Goal: Task Accomplishment & Management: Complete application form

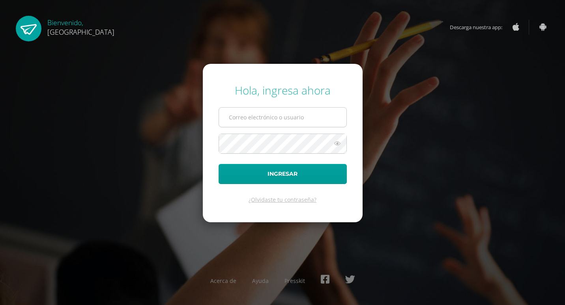
click at [253, 112] on input "text" at bounding box center [282, 117] width 127 height 19
click at [263, 114] on input "text" at bounding box center [282, 117] width 127 height 19
type input "2019262"
click at [219, 164] on button "Ingresar" at bounding box center [283, 174] width 128 height 20
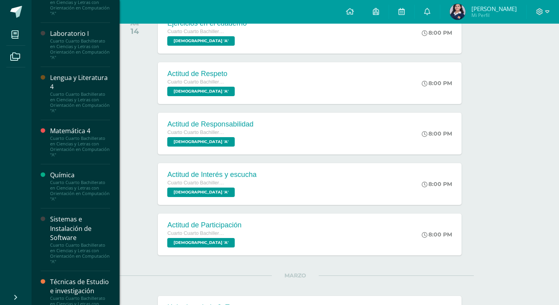
scroll to position [556, 0]
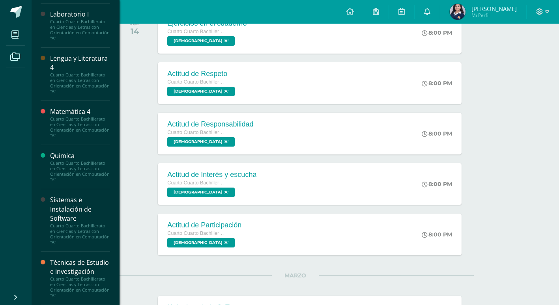
drag, startPoint x: 78, startPoint y: 209, endPoint x: 79, endPoint y: 202, distance: 7.3
click at [78, 209] on div "Sistemas e Instalación de Software" at bounding box center [80, 209] width 60 height 27
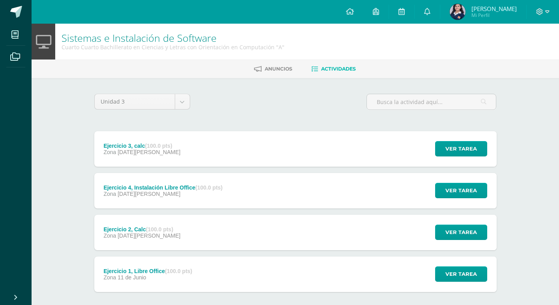
click at [268, 164] on div "Ejercicio 3, calc (100.0 pts) Zona 06 de Agosto Ver tarea Ejercicio 3, calc Sis…" at bounding box center [295, 149] width 402 height 36
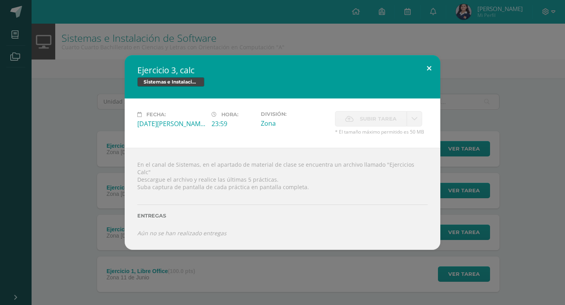
click at [432, 70] on button at bounding box center [429, 68] width 22 height 27
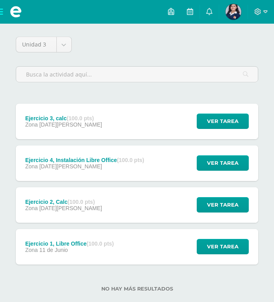
scroll to position [79, 0]
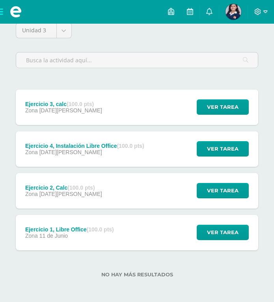
click at [3, 9] on span at bounding box center [16, 12] width 32 height 24
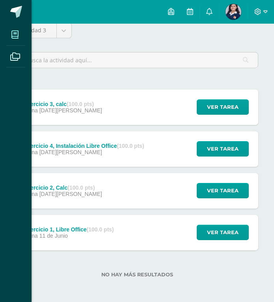
click at [15, 36] on icon at bounding box center [14, 35] width 7 height 8
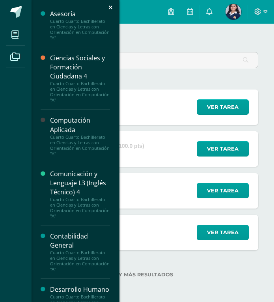
click at [79, 140] on div "Cuarto Cuarto Bachillerato en Ciencias y Letras con Orientación en Computación …" at bounding box center [80, 146] width 60 height 22
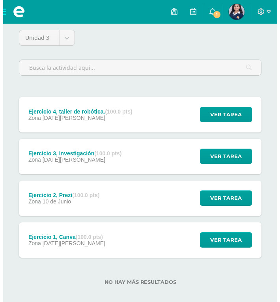
scroll to position [79, 0]
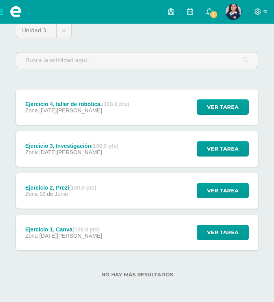
click at [72, 202] on div "Ejercicio 2, Prezi (100.0 pts) Zona [DATE][PERSON_NAME]" at bounding box center [61, 191] width 90 height 36
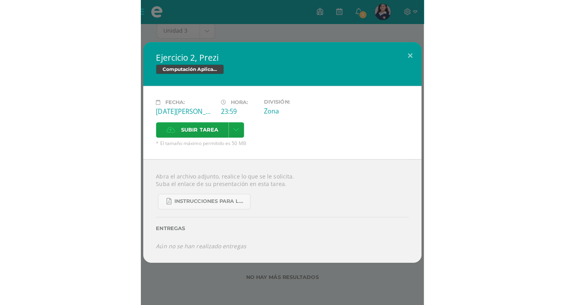
scroll to position [39, 0]
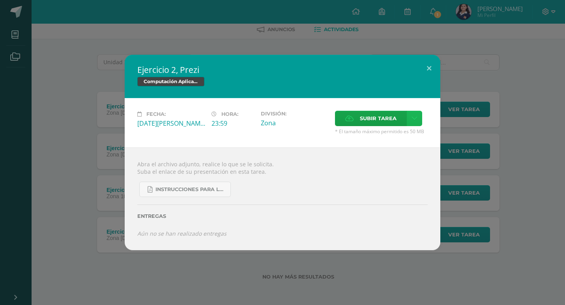
click at [280, 117] on icon at bounding box center [414, 118] width 6 height 7
click at [280, 131] on link "Subir enlace" at bounding box center [386, 135] width 79 height 12
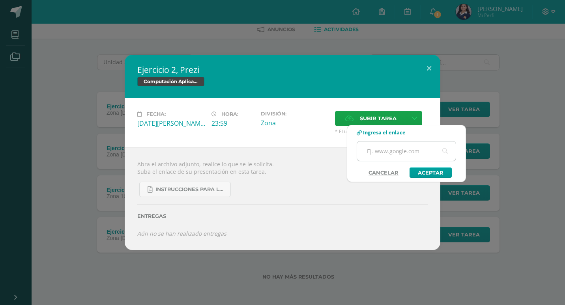
click at [280, 149] on input "text" at bounding box center [406, 151] width 99 height 19
paste input "[URL][DOMAIN_NAME]"
type input "[URL][DOMAIN_NAME]"
click at [280, 176] on link "Aceptar" at bounding box center [431, 173] width 42 height 10
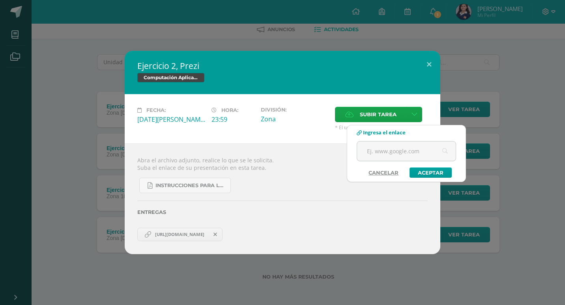
scroll to position [0, 0]
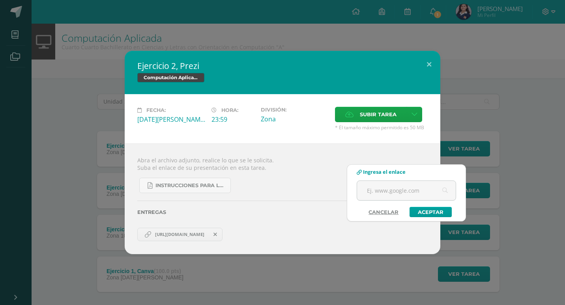
click at [280, 215] on body "Ejercicio 2, Prezi Computación Aplicada Fecha: [DATE][PERSON_NAME] Hora: 23:59 …" at bounding box center [282, 172] width 565 height 345
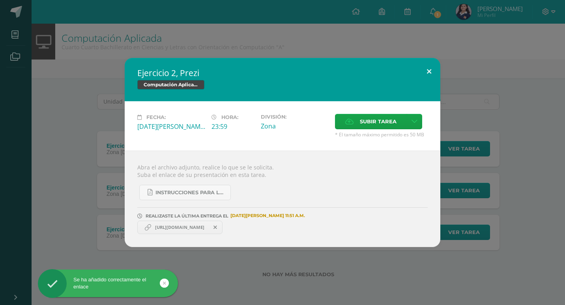
click at [280, 73] on button at bounding box center [429, 71] width 22 height 27
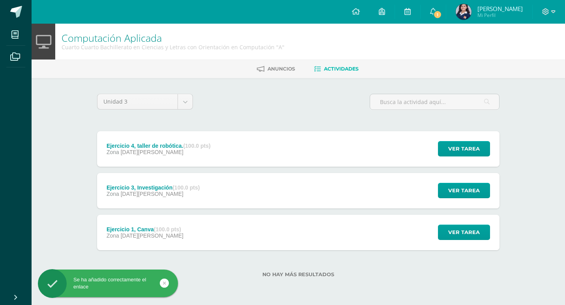
click at [230, 15] on div "Configuración Cerrar sesión [PERSON_NAME] Mi Perfil 1 1 Avisos 1297 avisos sin …" at bounding box center [298, 12] width 533 height 24
